Goal: Task Accomplishment & Management: Use online tool/utility

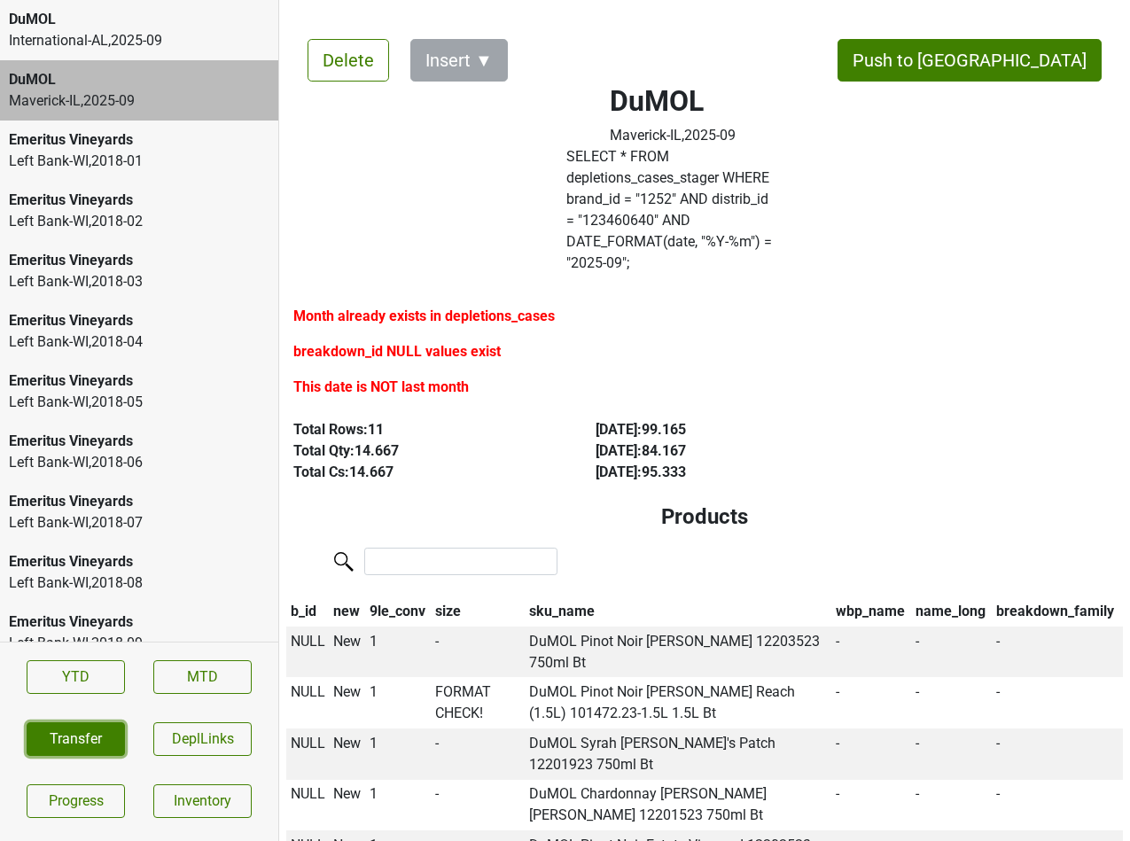
click at [96, 744] on button "Transfer" at bounding box center [76, 740] width 98 height 34
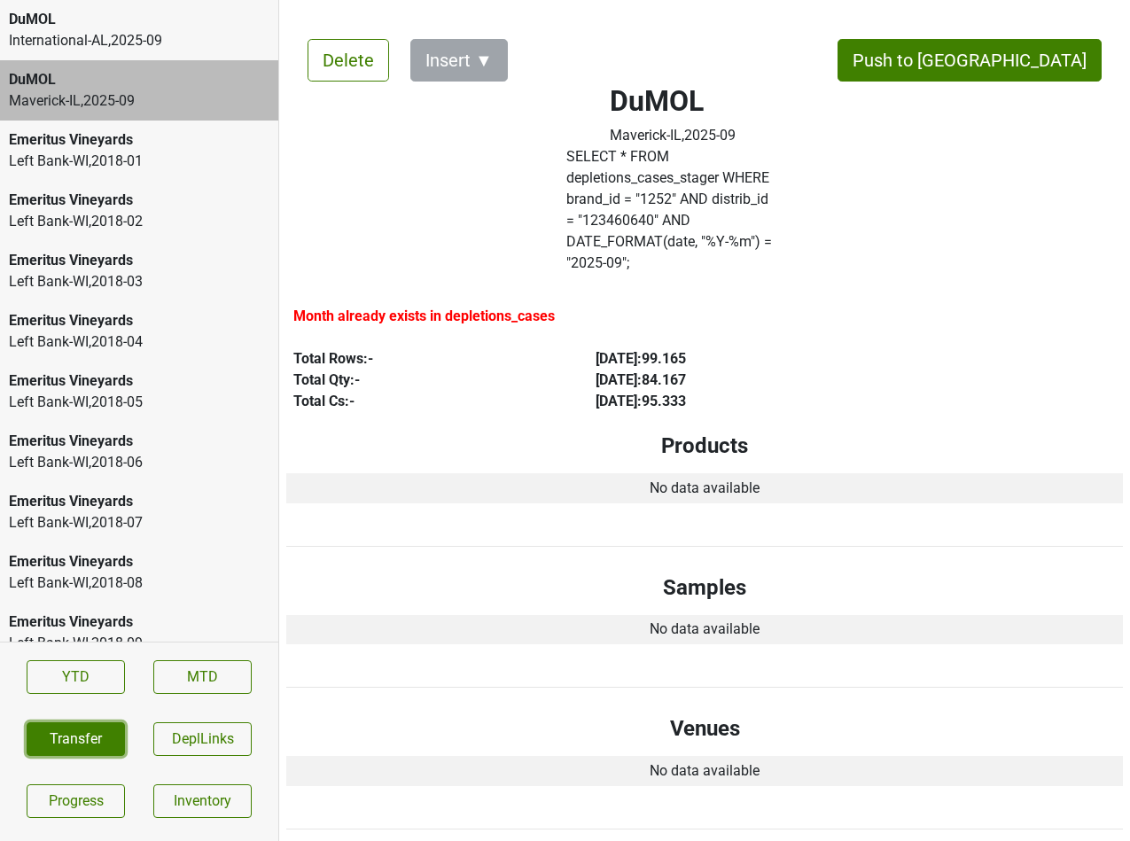
click at [77, 724] on button "Transfer" at bounding box center [76, 740] width 98 height 34
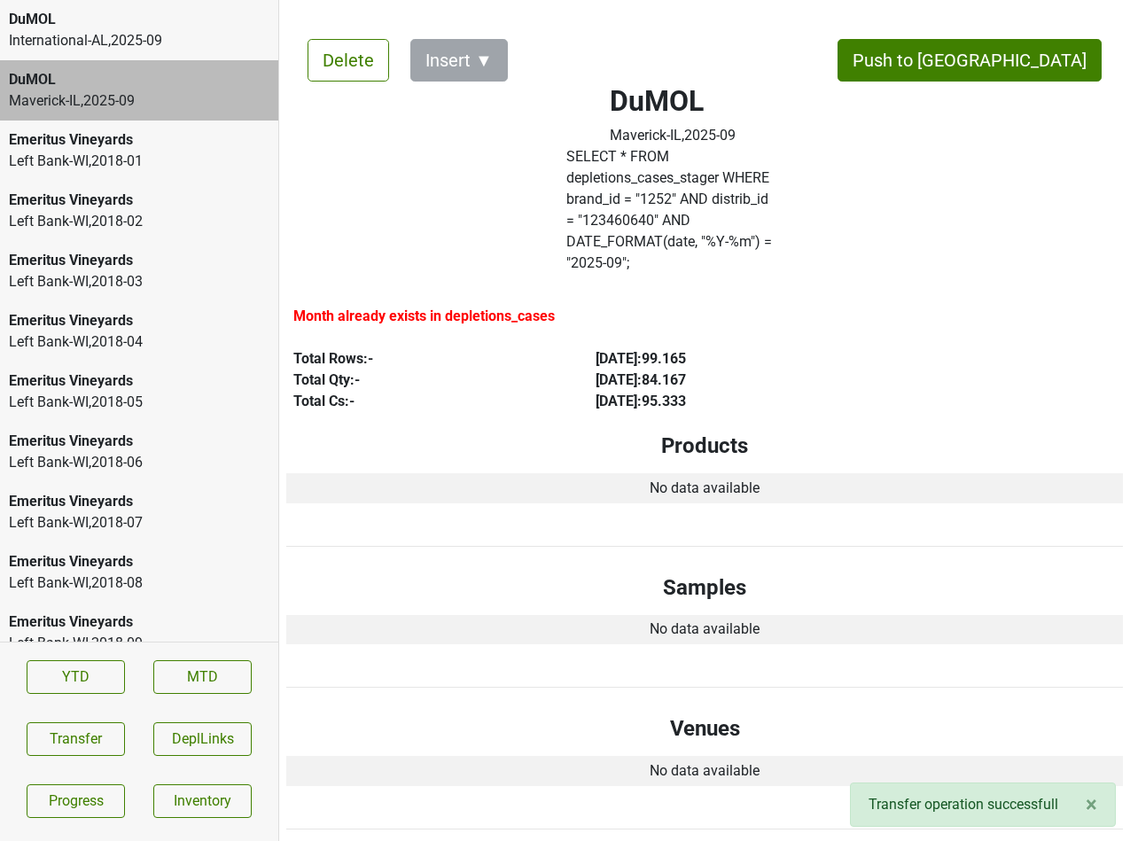
click at [76, 31] on div "International-AL , 2025 - 09" at bounding box center [139, 40] width 261 height 21
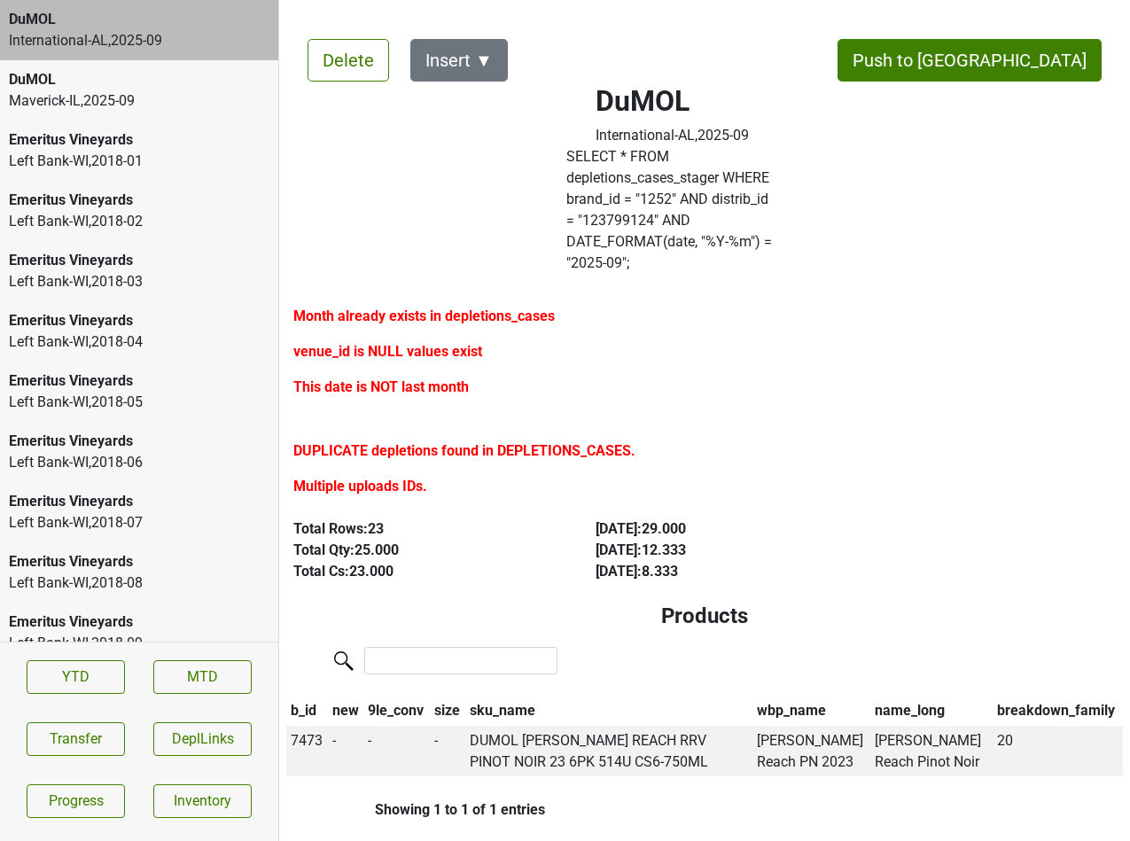
click at [684, 202] on label "SELECT * FROM depletions_cases_stager WHERE brand_id = " 1252 " AND distrib_id …" at bounding box center [673, 210] width 213 height 128
click at [315, 66] on button "Delete" at bounding box center [349, 60] width 82 height 43
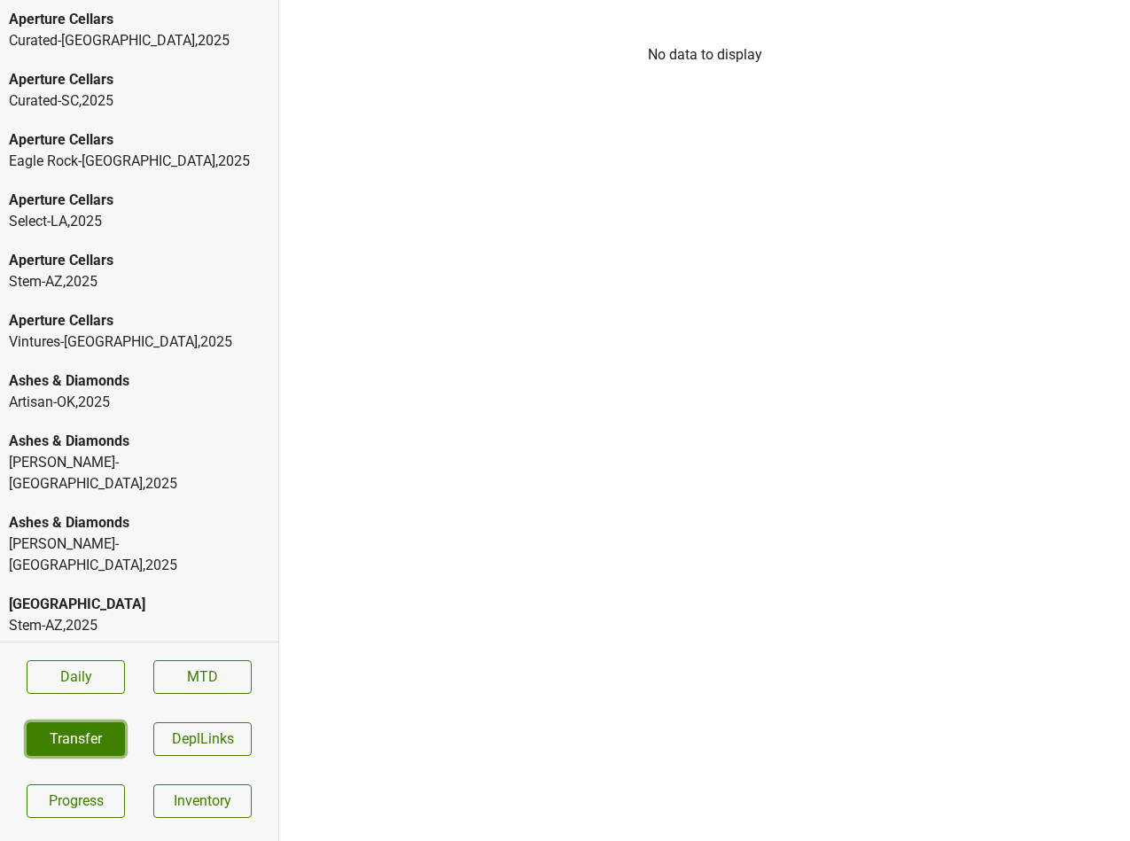
click at [110, 736] on button "Transfer" at bounding box center [76, 740] width 98 height 34
click at [70, 729] on button "Transfer" at bounding box center [76, 740] width 98 height 34
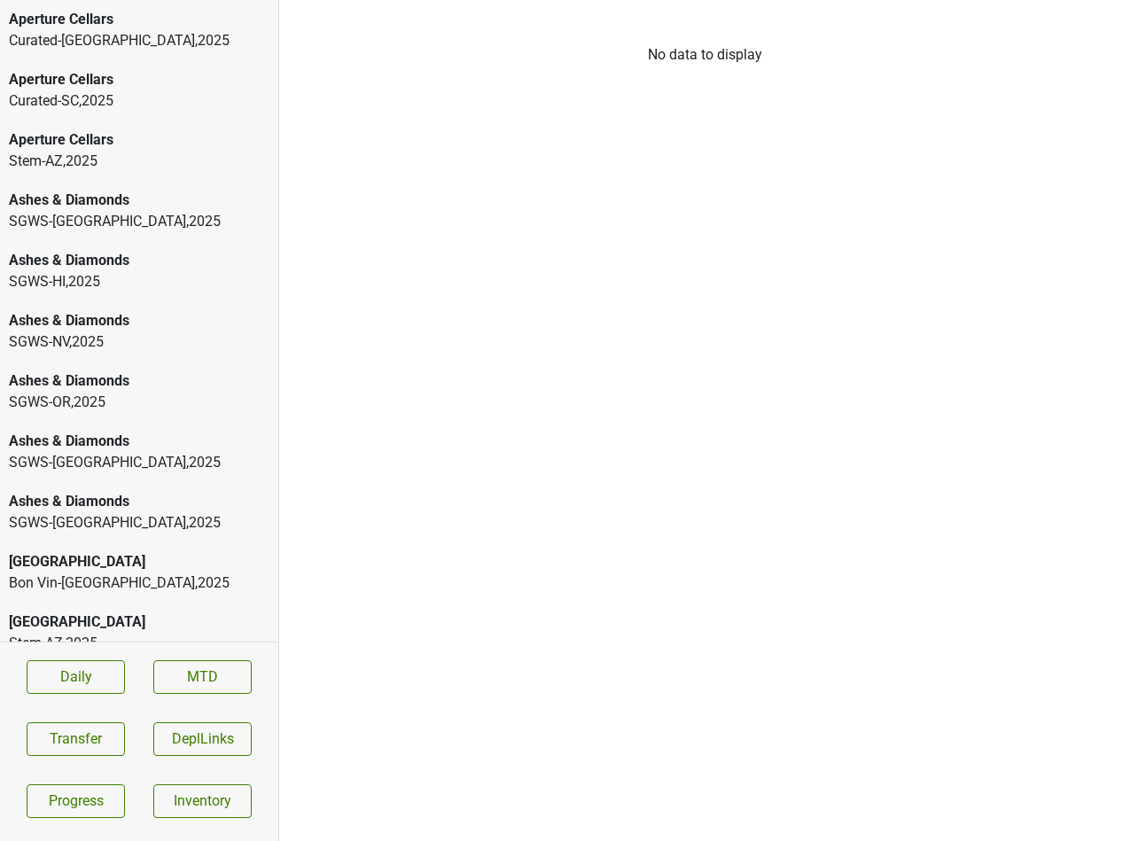
scroll to position [1468, 0]
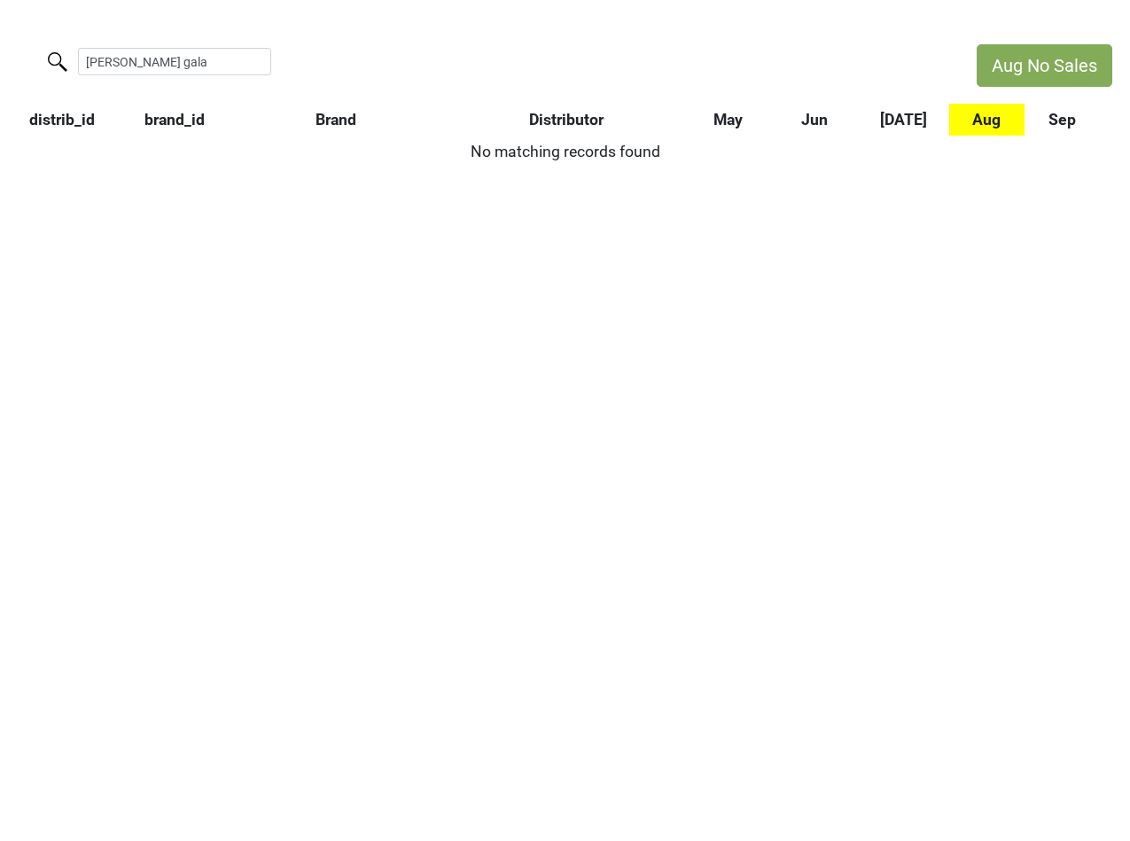
type input "[PERSON_NAME] gala"
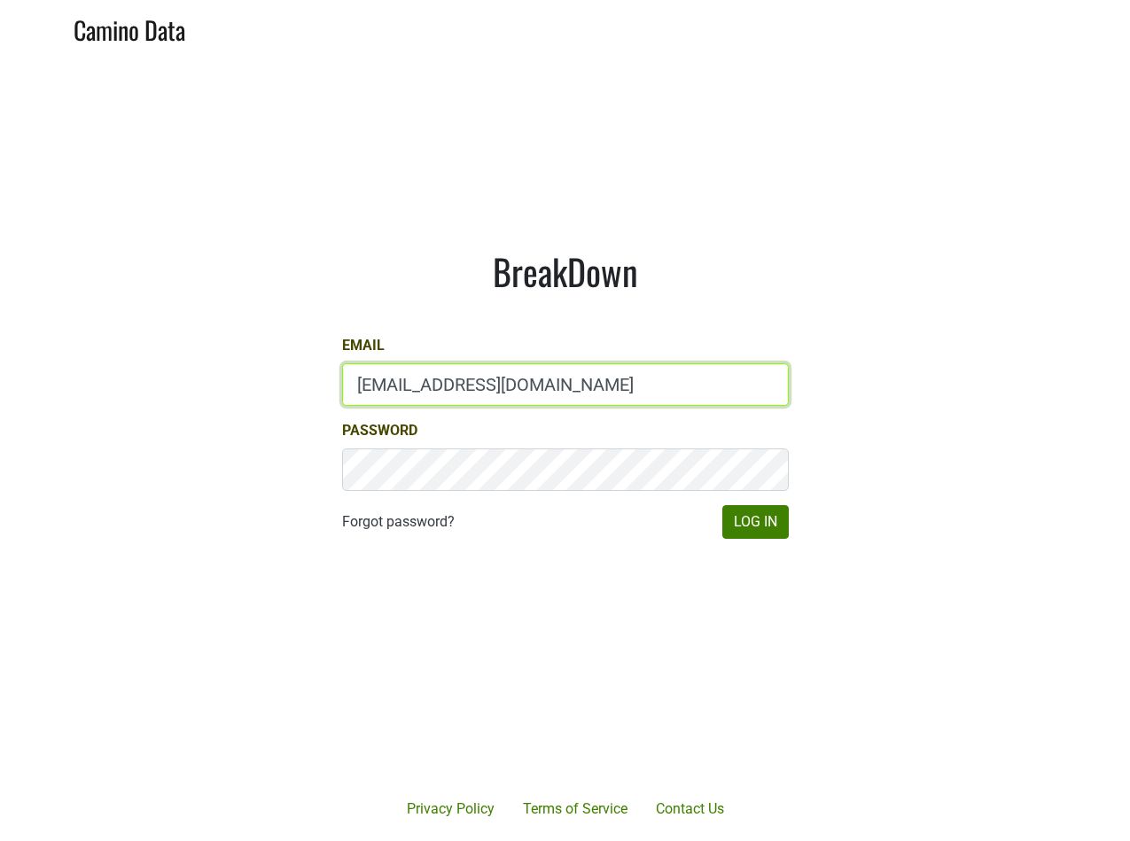
click at [676, 389] on input "[EMAIL_ADDRESS][DOMAIN_NAME]" at bounding box center [565, 385] width 447 height 43
click at [676, 389] on input "mari@emeritusvineyards.com" at bounding box center [565, 385] width 447 height 43
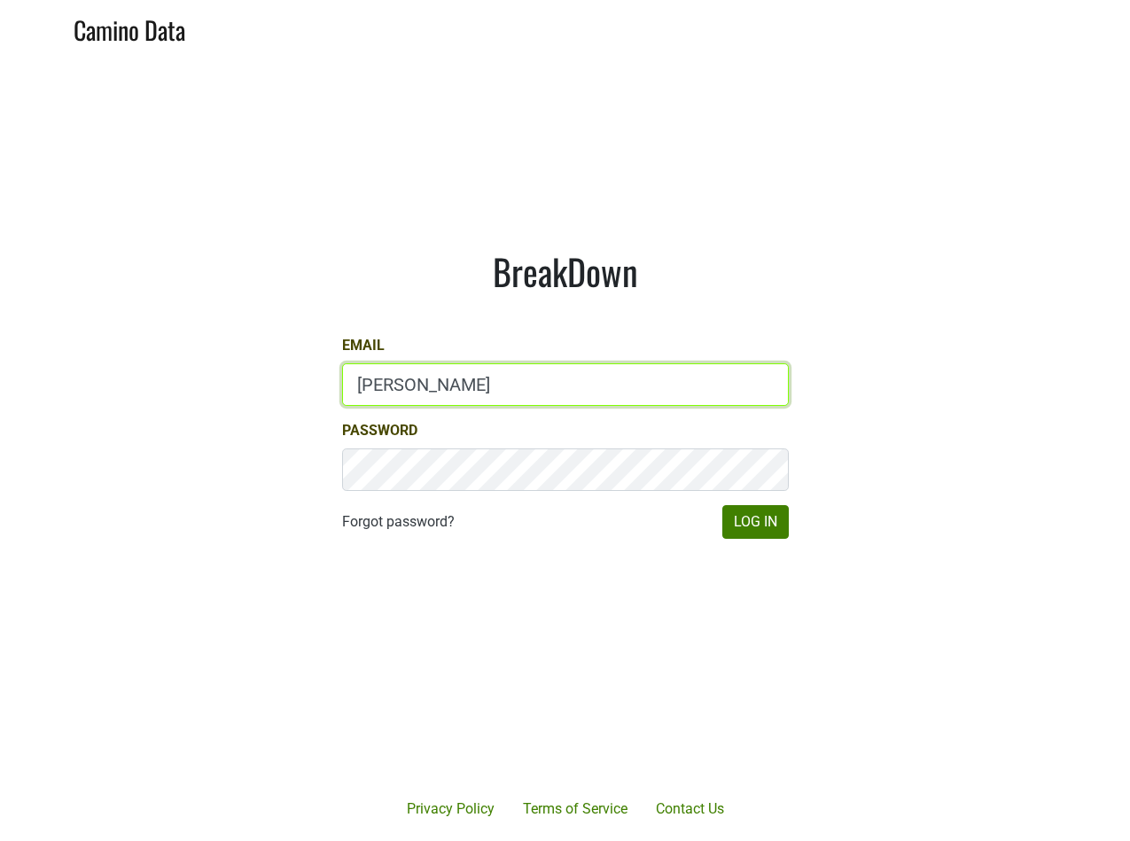
type input "jake@colgincellars.com"
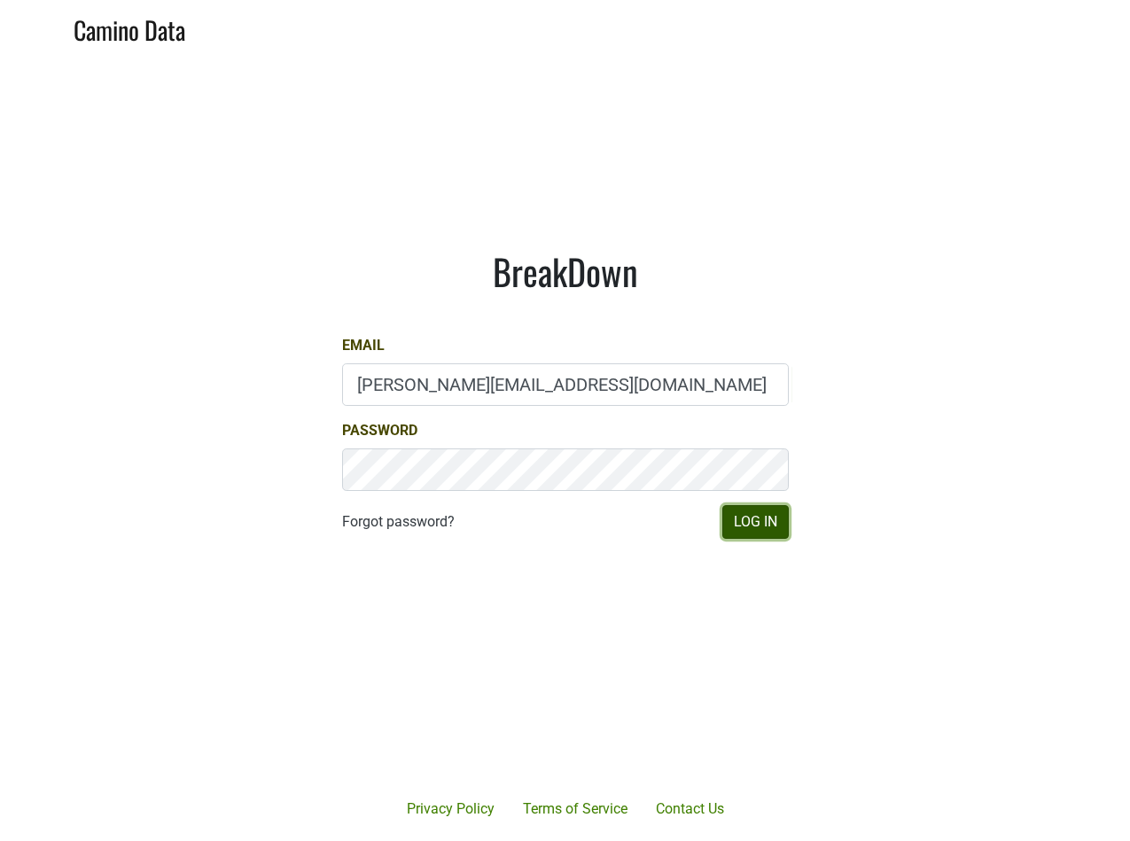
click at [774, 523] on button "Log In" at bounding box center [756, 522] width 66 height 34
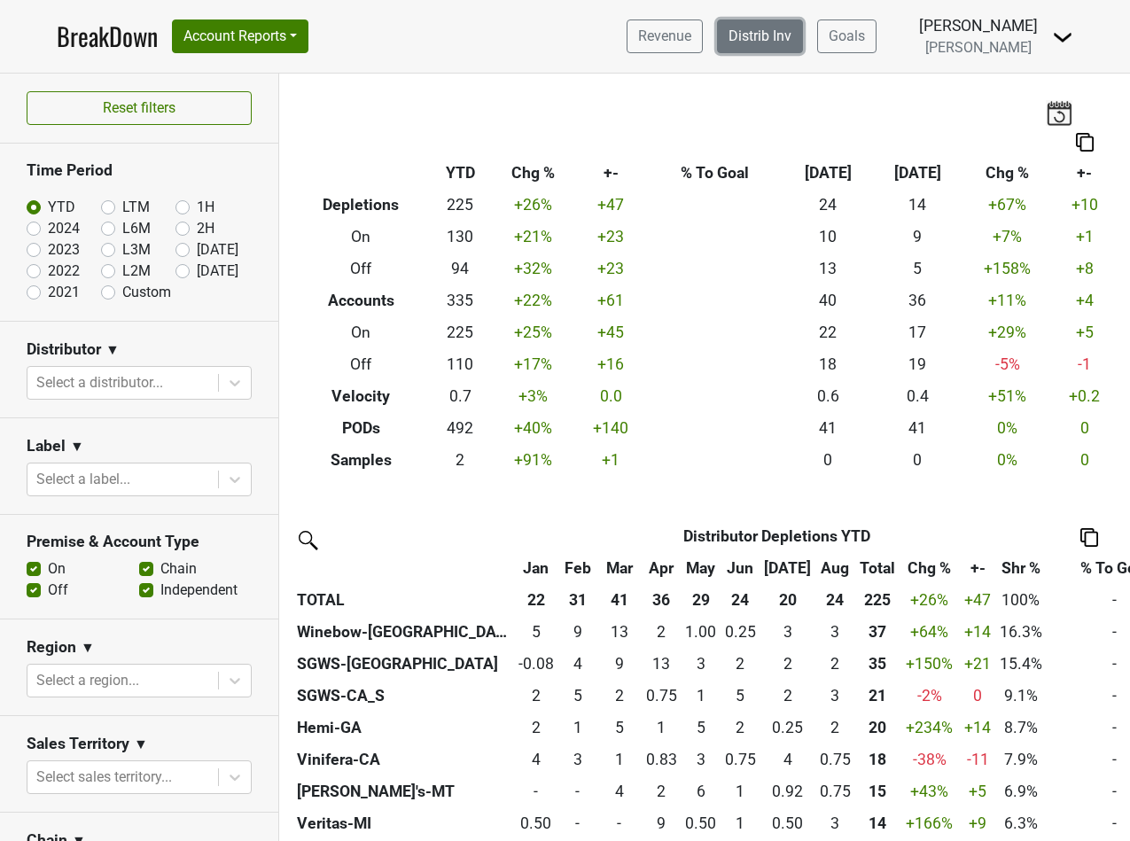
click at [793, 38] on link "Distrib Inv" at bounding box center [760, 37] width 86 height 34
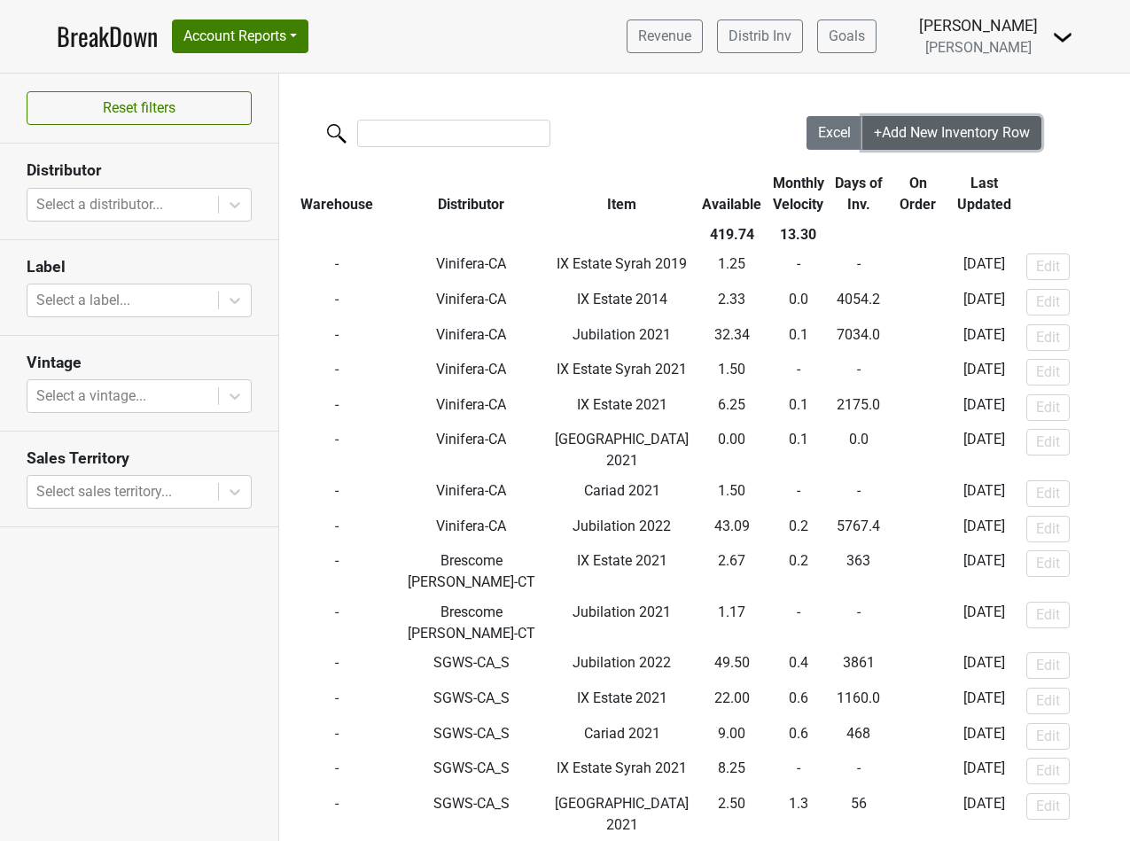
click at [976, 135] on span "+Add New Inventory Row" at bounding box center [952, 132] width 156 height 17
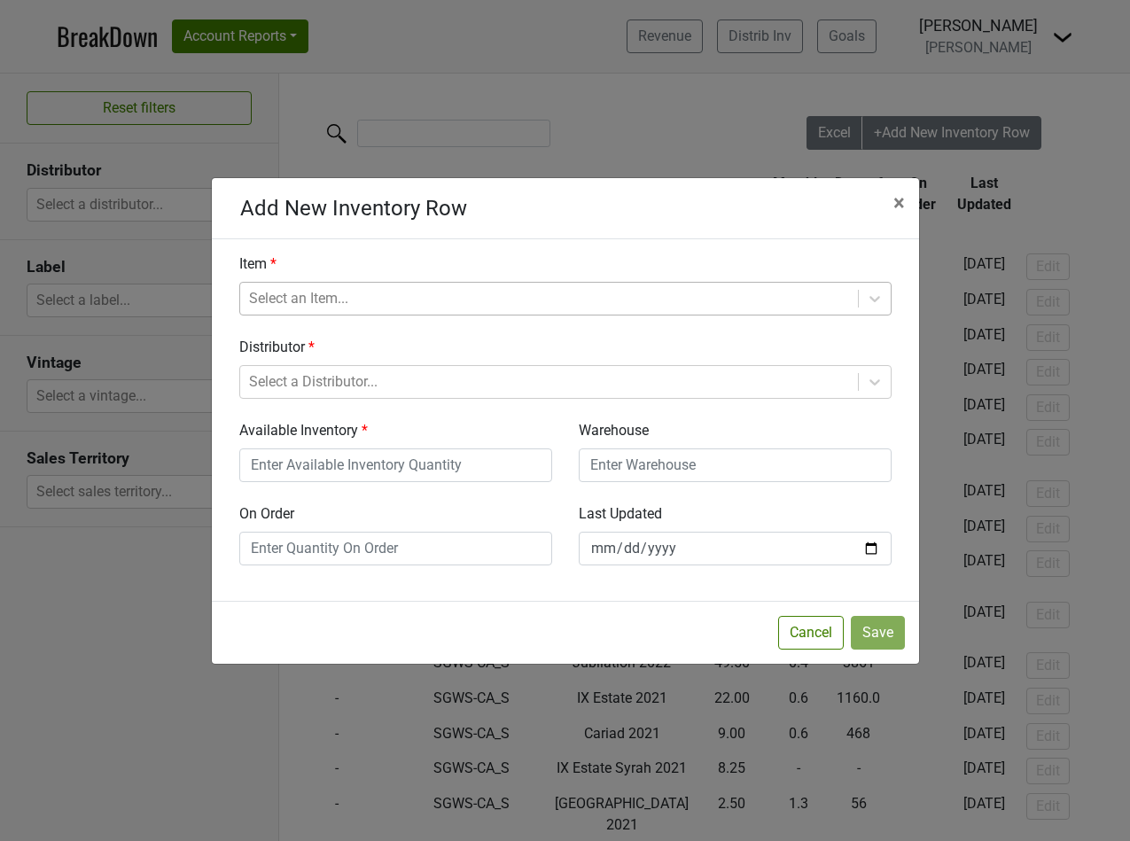
click at [318, 302] on div at bounding box center [549, 298] width 600 height 25
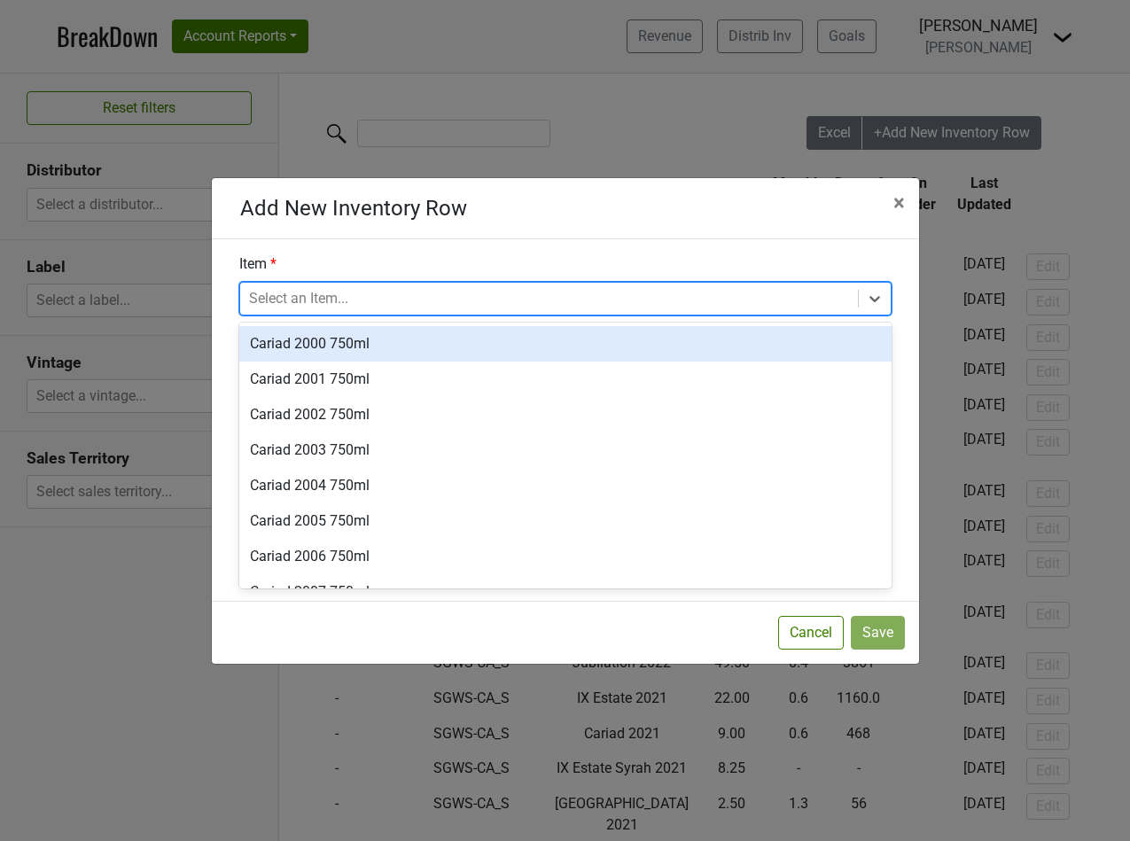
click at [214, 322] on div "Item option Cariad 2000 750ml focused, 1 of 272. 272 results available. Use Up …" at bounding box center [566, 420] width 708 height 362
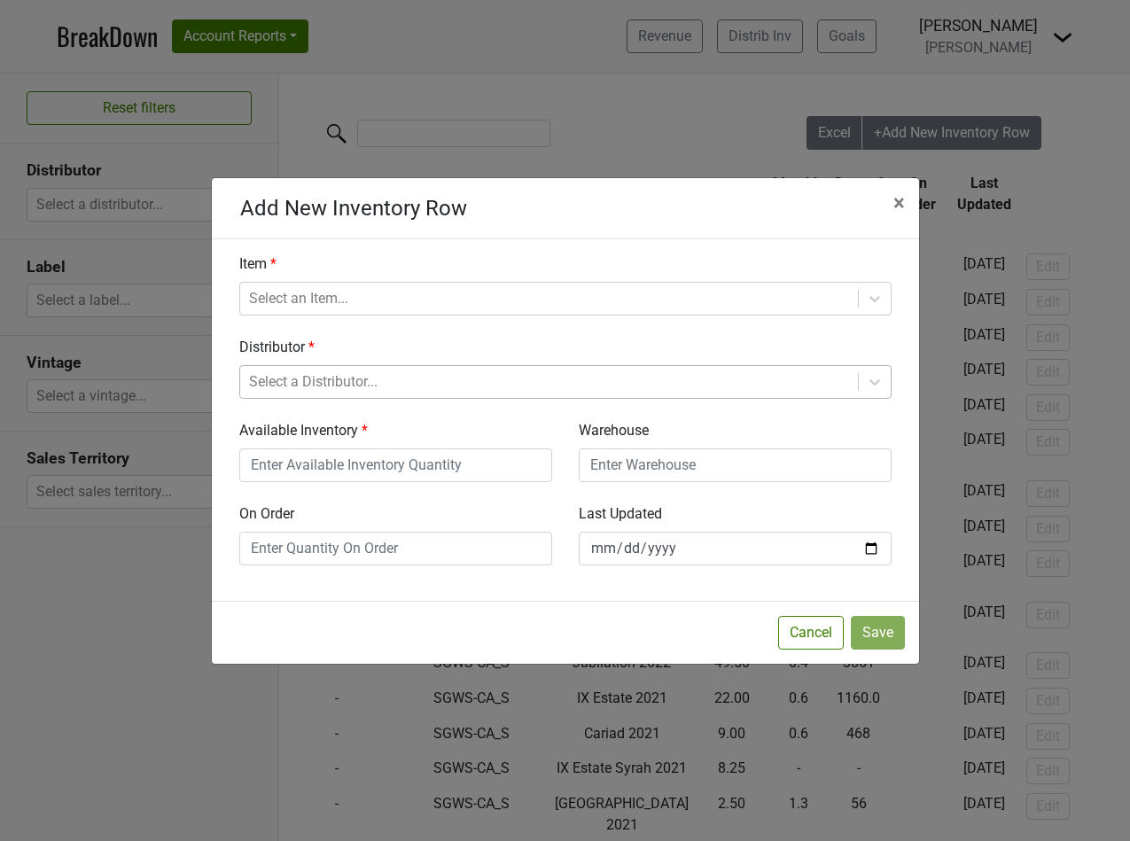
click at [270, 384] on div at bounding box center [549, 382] width 600 height 25
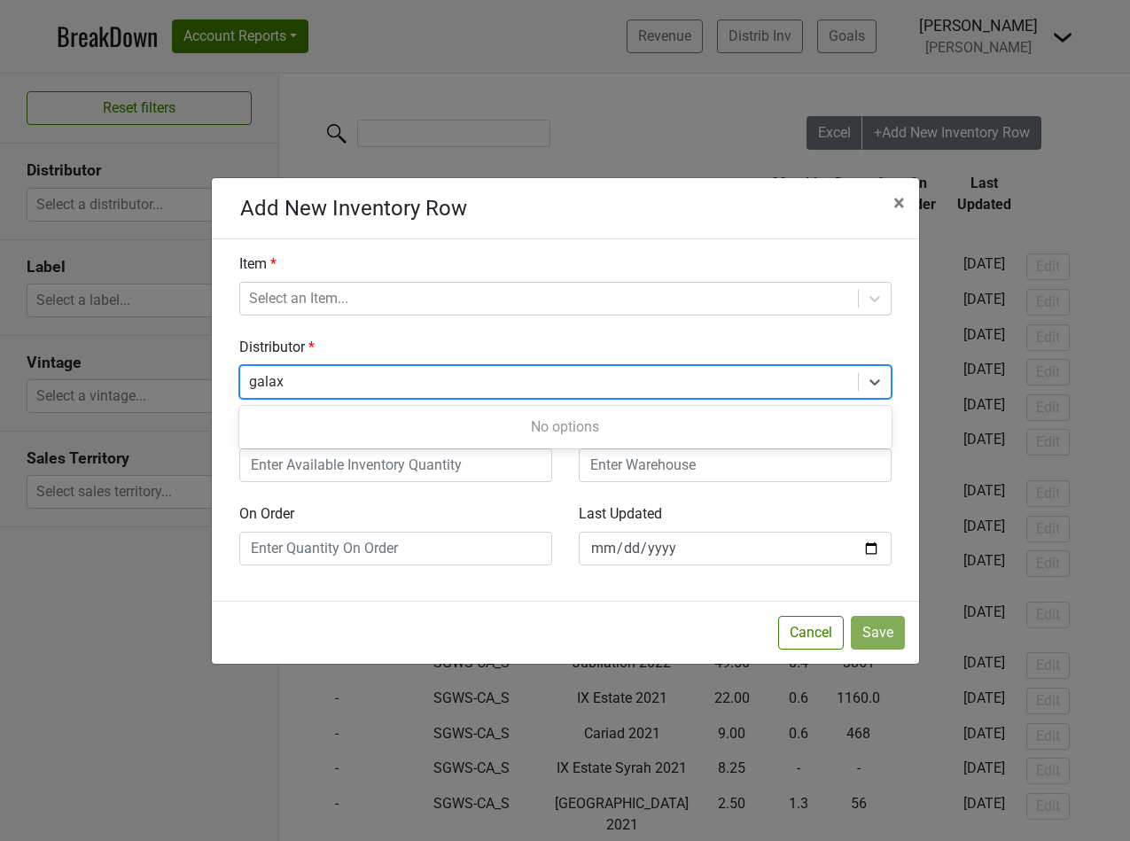
type input "galax"
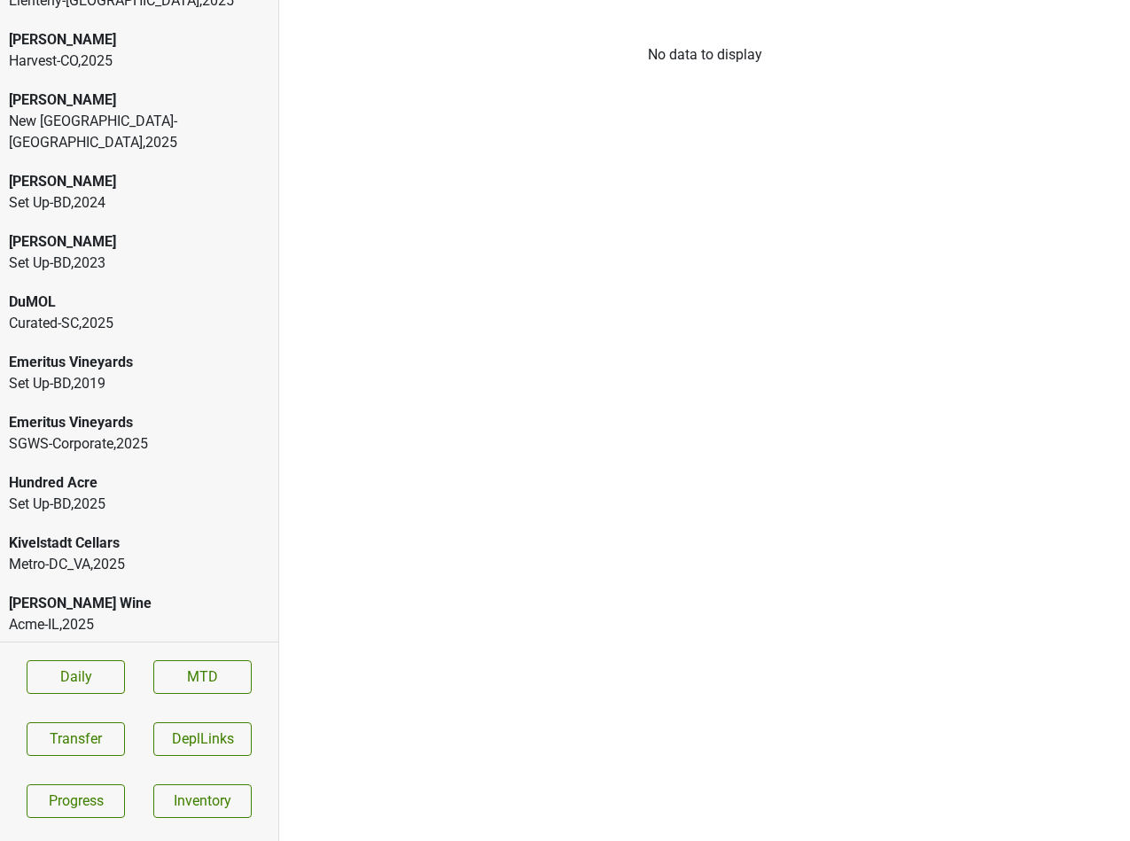
scroll to position [700, 0]
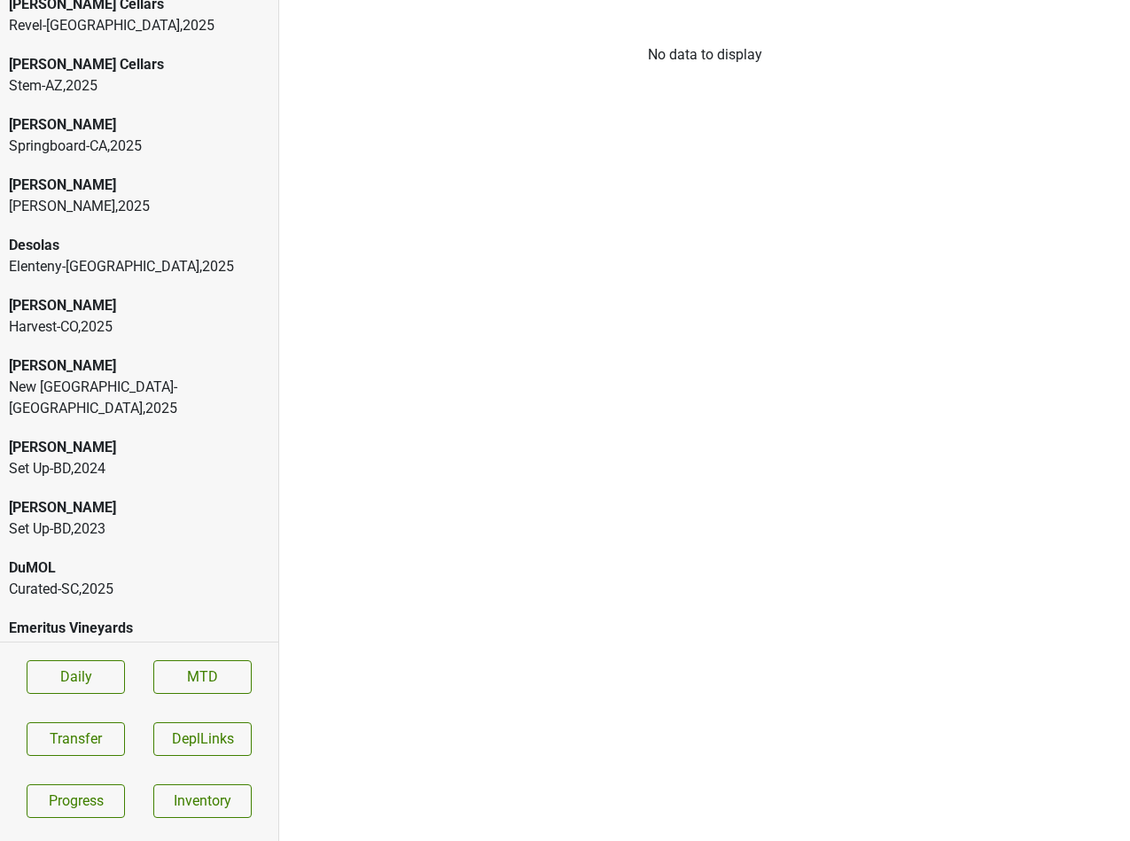
click at [71, 175] on div "[PERSON_NAME]" at bounding box center [139, 185] width 261 height 21
